Goal: Find specific page/section: Find specific page/section

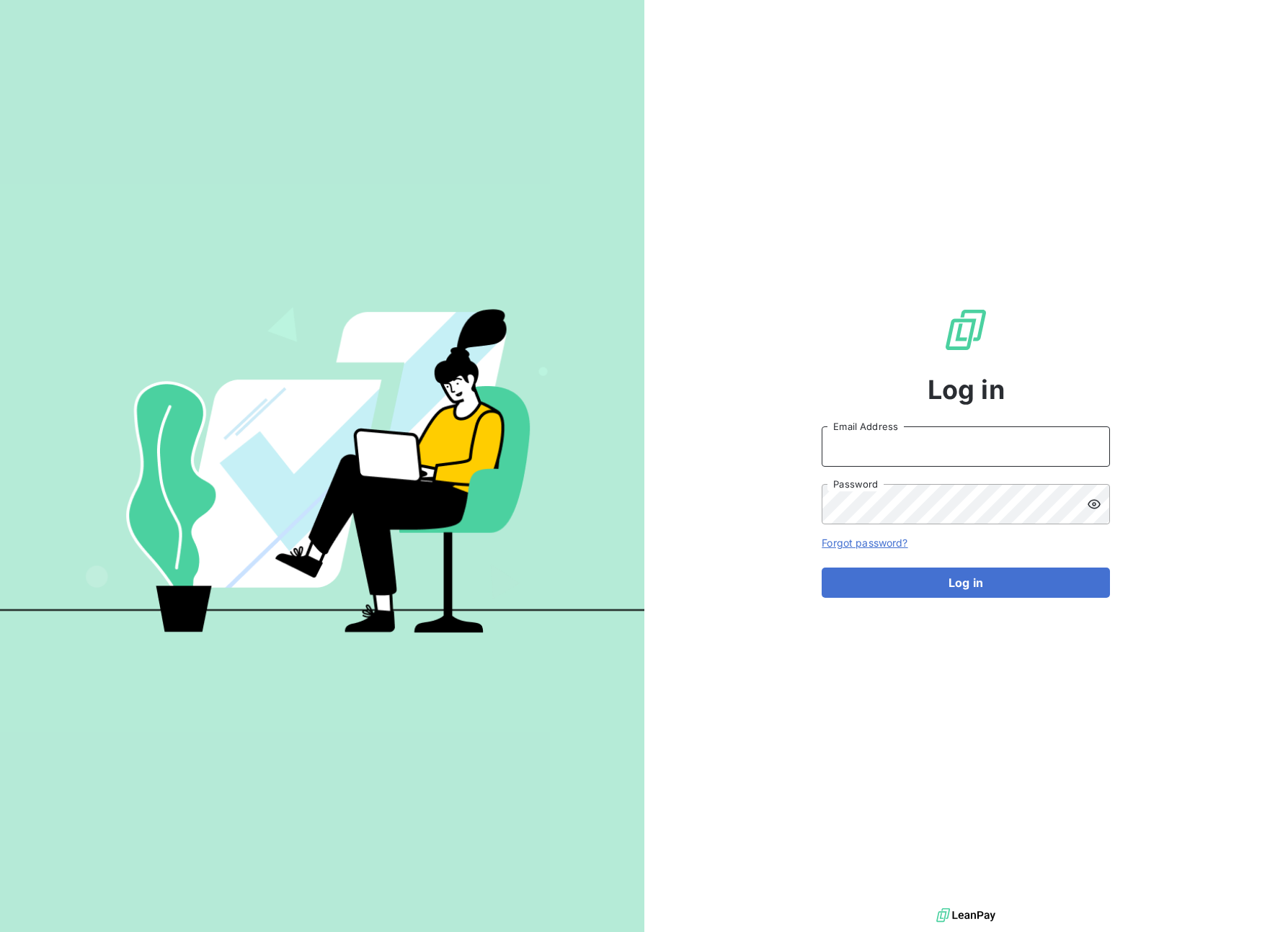
click at [908, 443] on input "Email Address" at bounding box center [966, 447] width 288 height 41
paste input "graitecusa"
type input "admin@graitecusa"
click at [1007, 591] on button "Log in" at bounding box center [966, 582] width 288 height 30
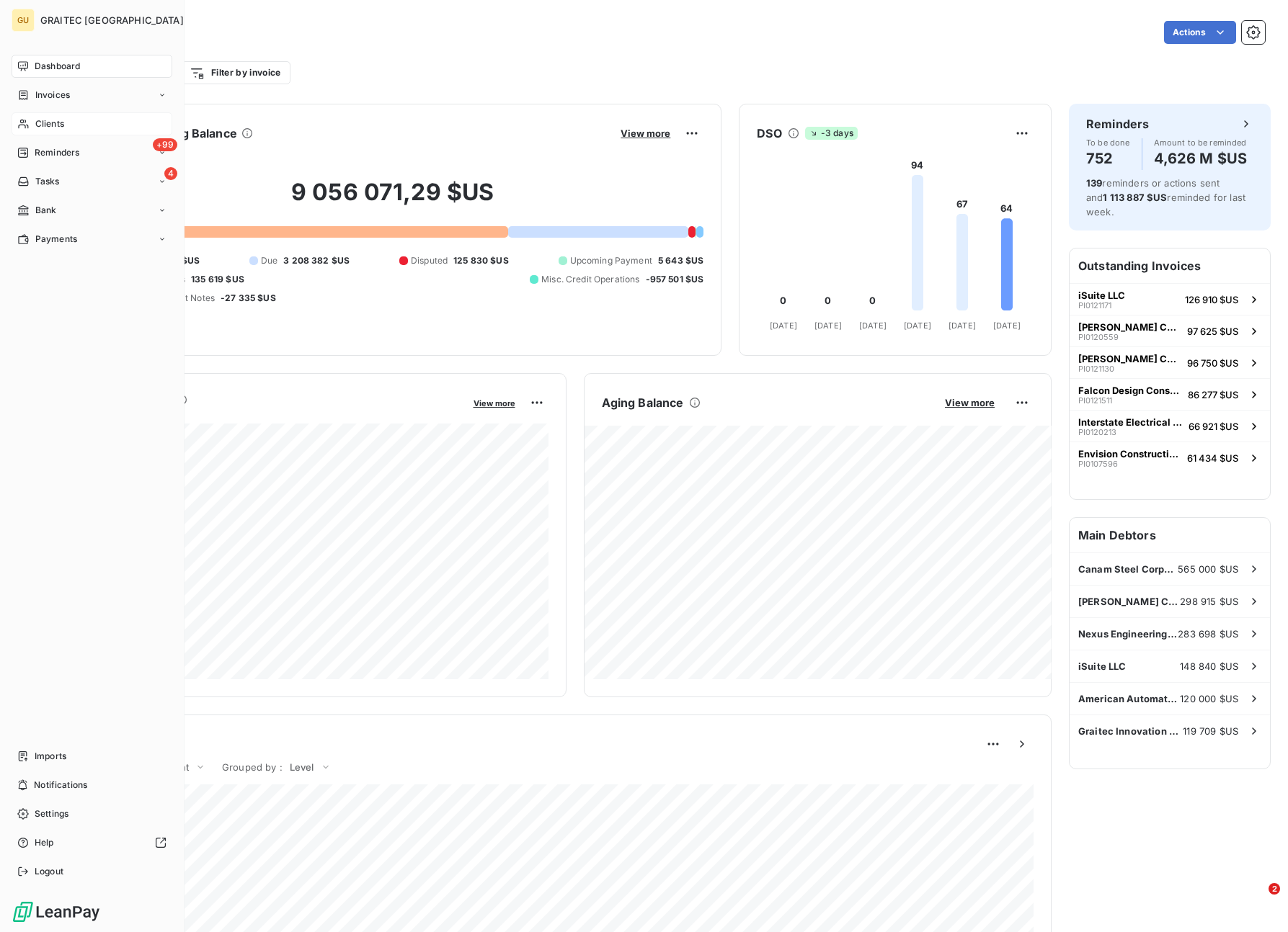
click at [73, 118] on div "Clients" at bounding box center [92, 124] width 161 height 23
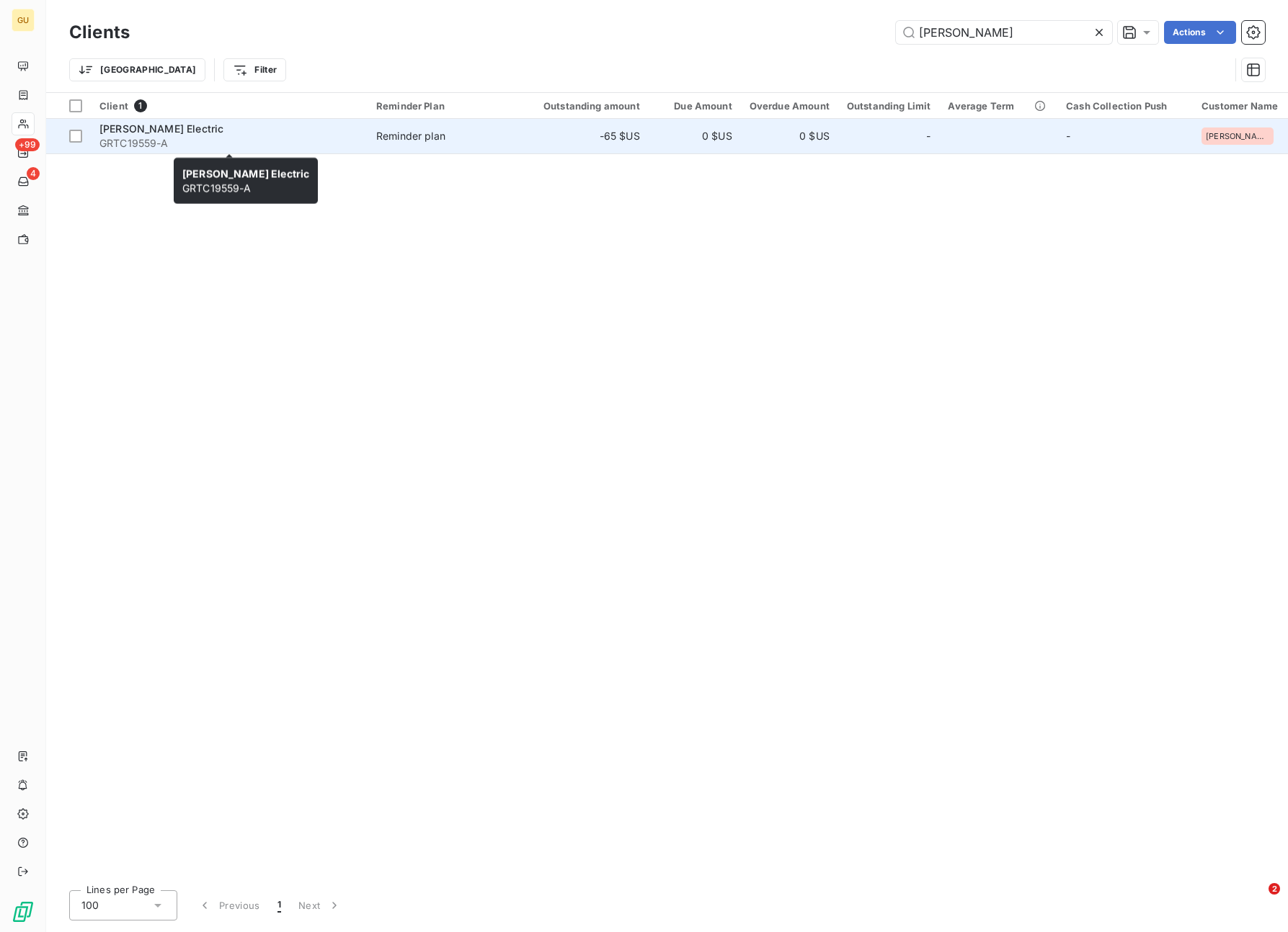
type input "[PERSON_NAME]"
click at [263, 125] on div "[PERSON_NAME] Electric" at bounding box center [229, 129] width 260 height 14
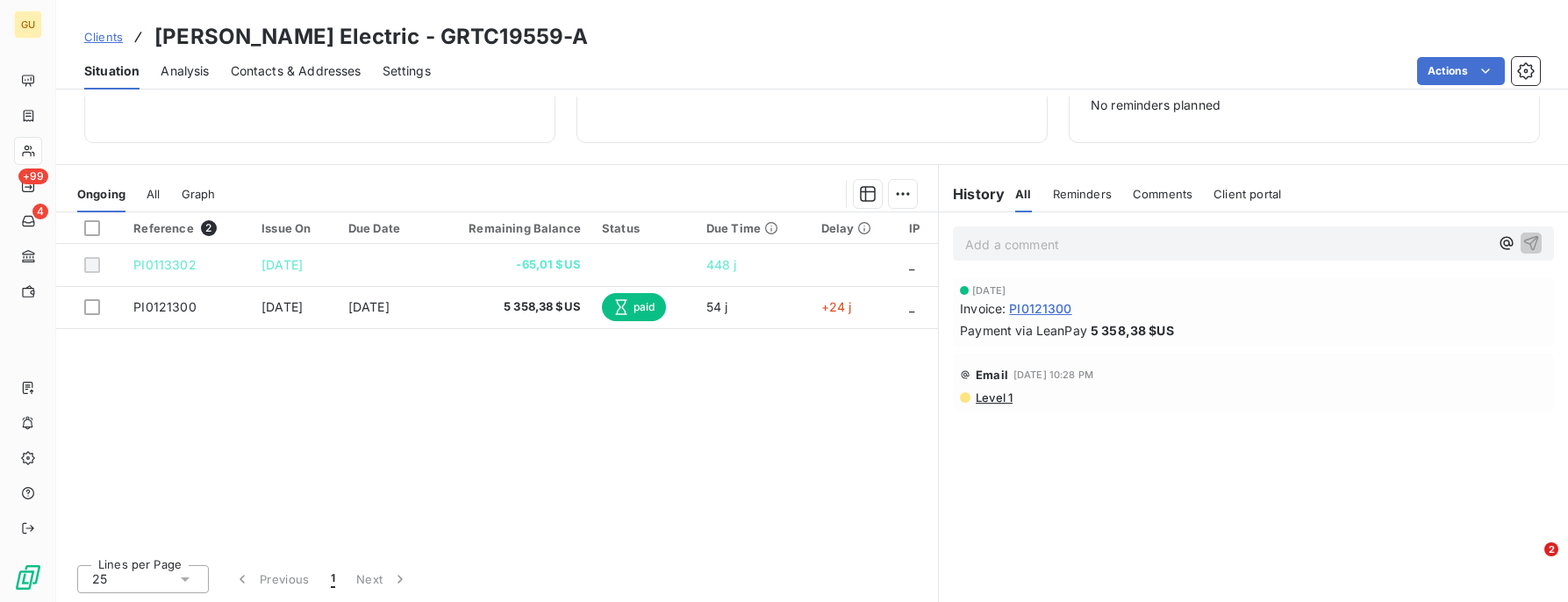
scroll to position [254, 0]
click at [157, 195] on span "All" at bounding box center [153, 193] width 13 height 14
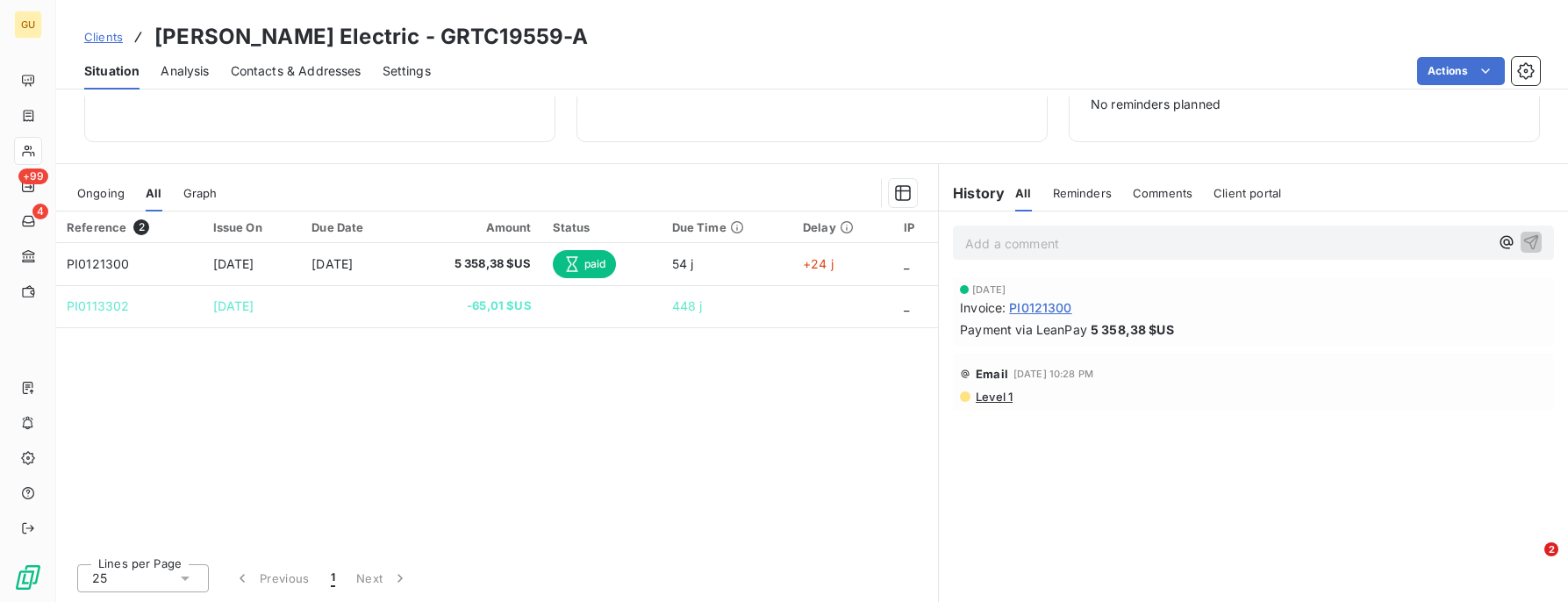
click at [105, 193] on span "Ongoing" at bounding box center [101, 193] width 47 height 14
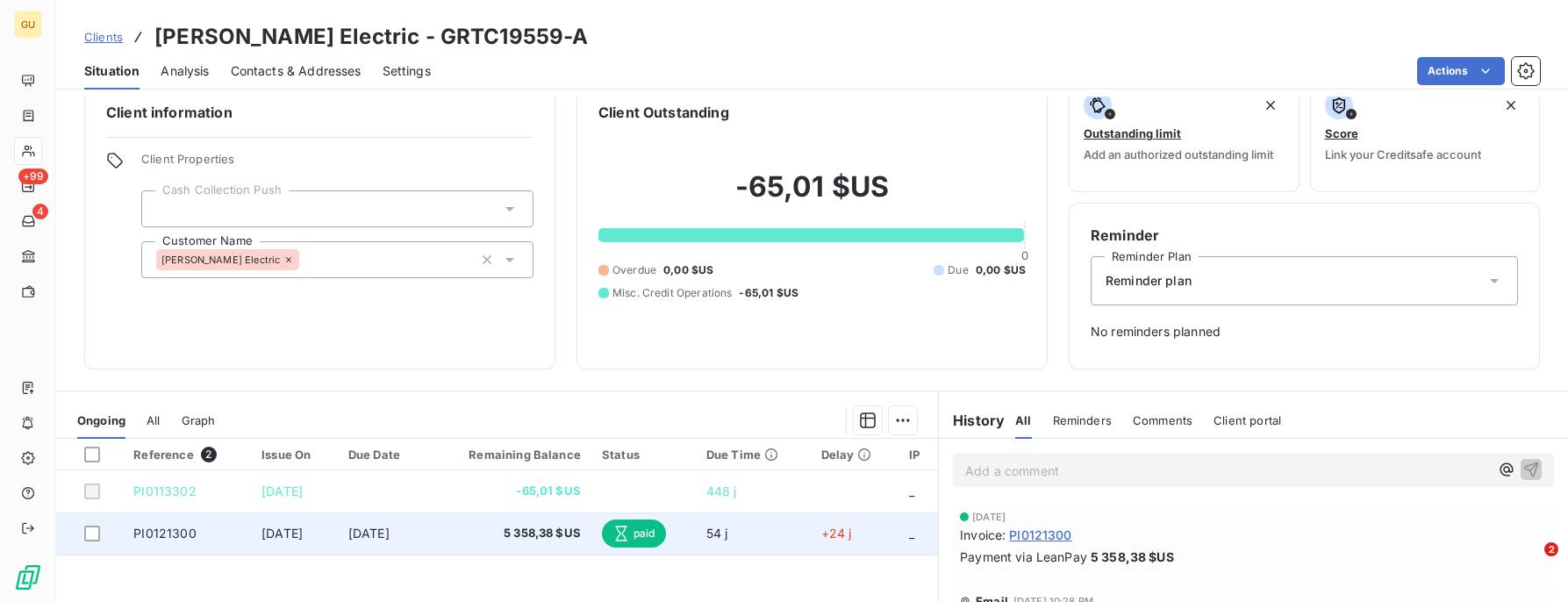
scroll to position [0, 0]
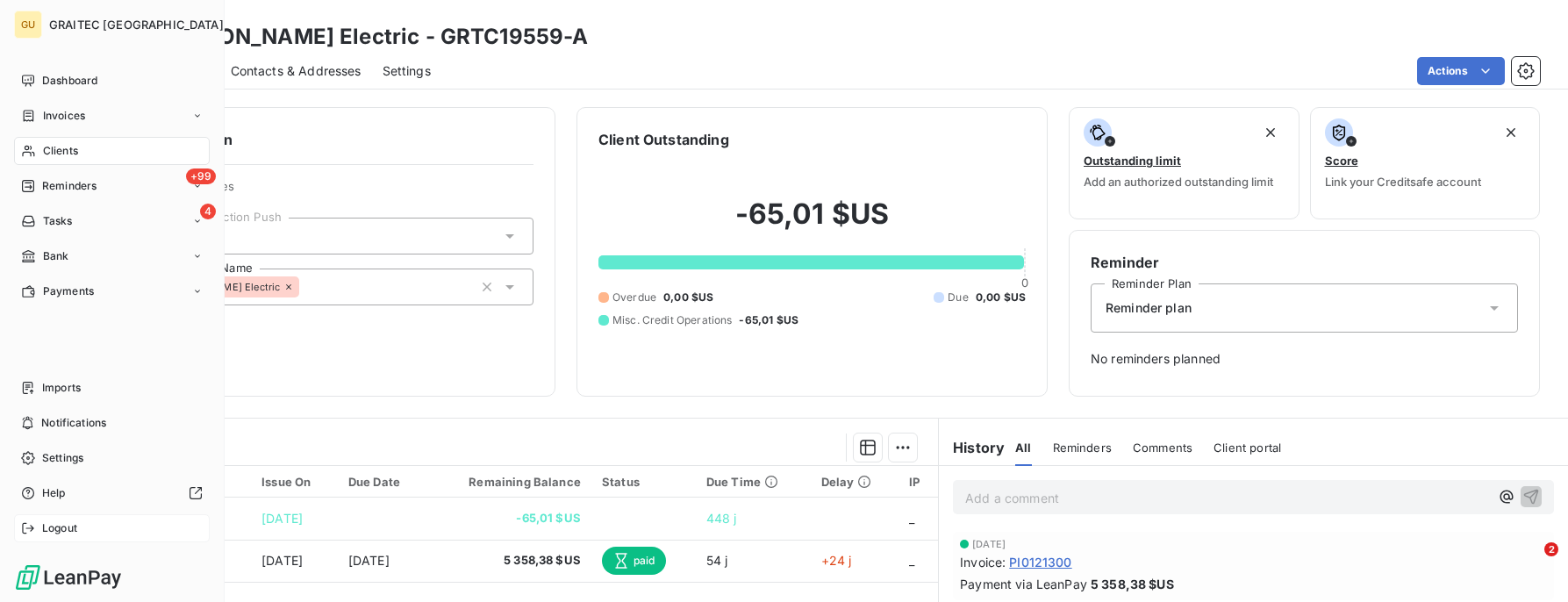
click at [52, 535] on span "Logout" at bounding box center [59, 528] width 35 height 16
